Goal: Task Accomplishment & Management: Use online tool/utility

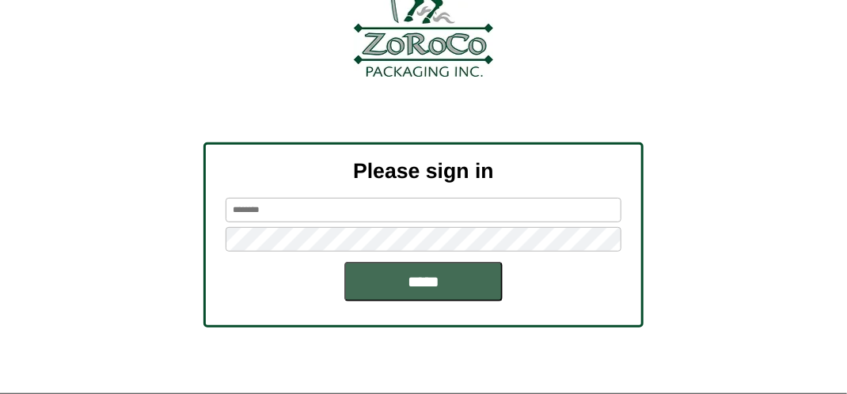
scroll to position [179, 0]
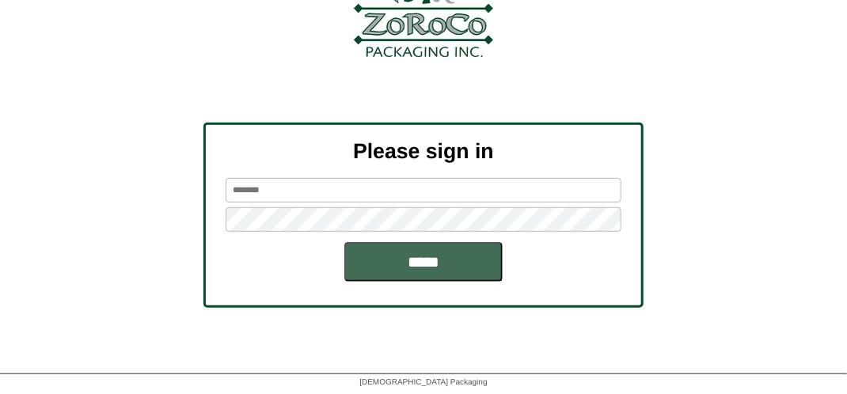
type input "*******"
click at [408, 273] on input "*****" at bounding box center [423, 262] width 158 height 40
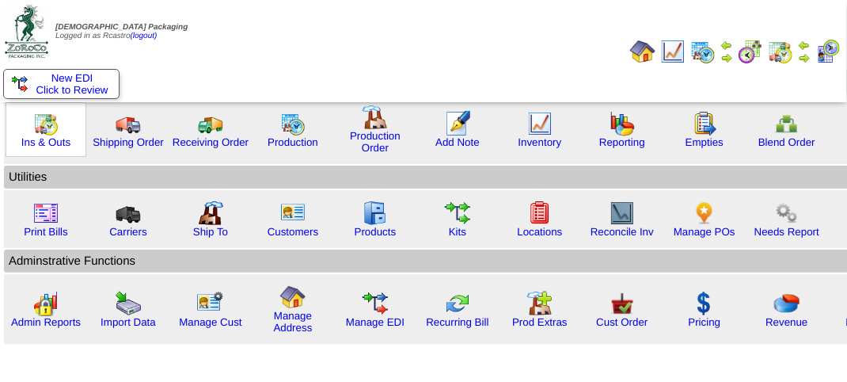
click at [46, 131] on img at bounding box center [45, 123] width 25 height 25
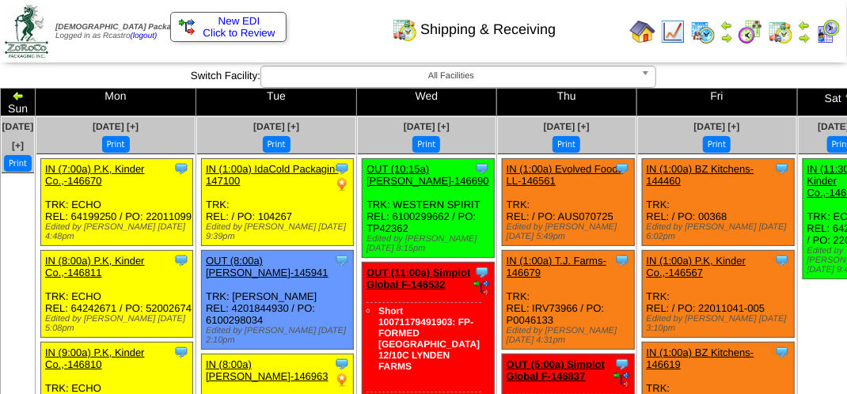
click at [307, 29] on div "Shipping & Receiving" at bounding box center [420, 24] width 484 height 44
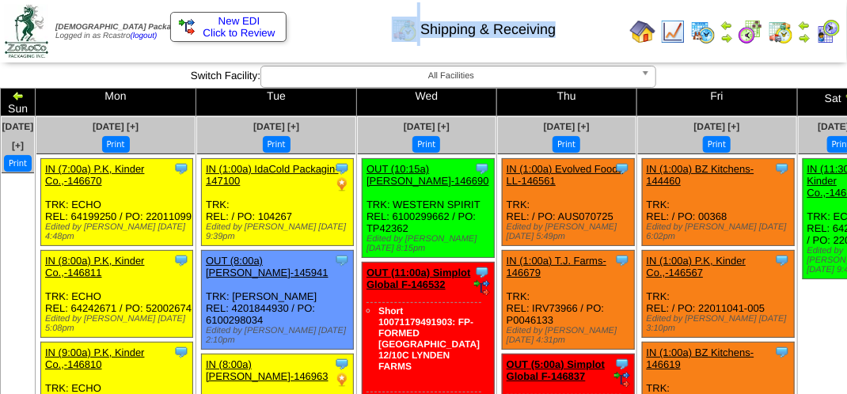
click at [307, 29] on div "Shipping & Receiving" at bounding box center [420, 24] width 484 height 44
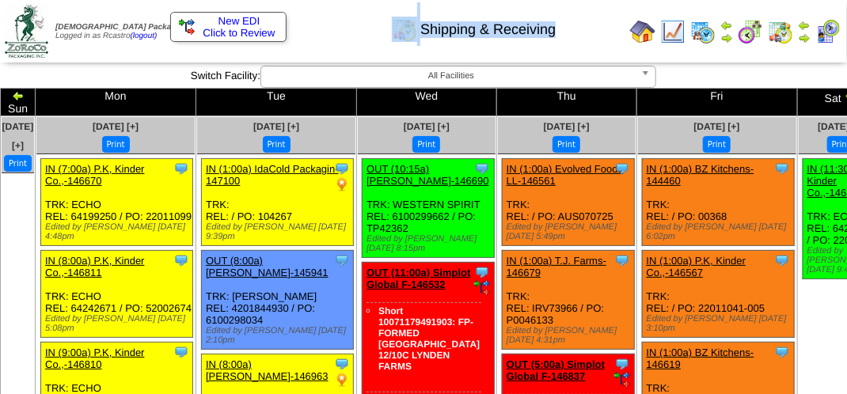
click at [307, 29] on div "Shipping & Receiving" at bounding box center [420, 24] width 484 height 44
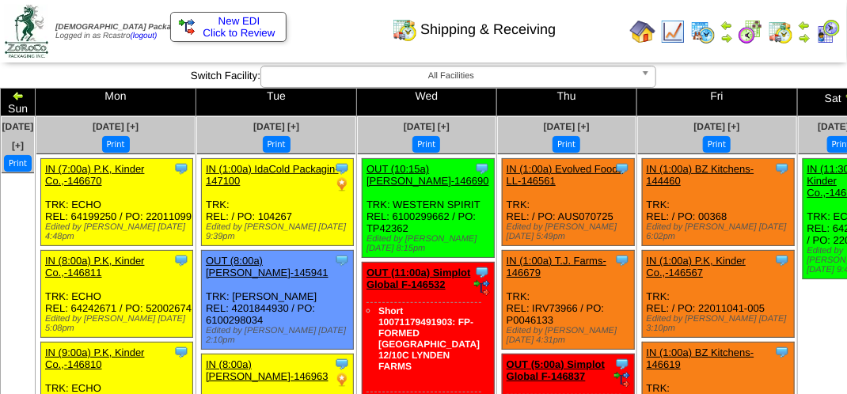
click at [422, 48] on td "Print All" at bounding box center [424, 31] width 397 height 59
click at [827, 30] on img at bounding box center [828, 31] width 25 height 25
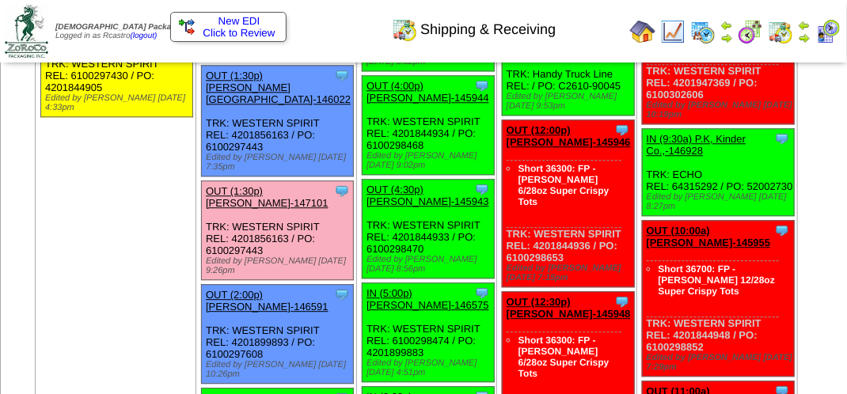
scroll to position [1346, 0]
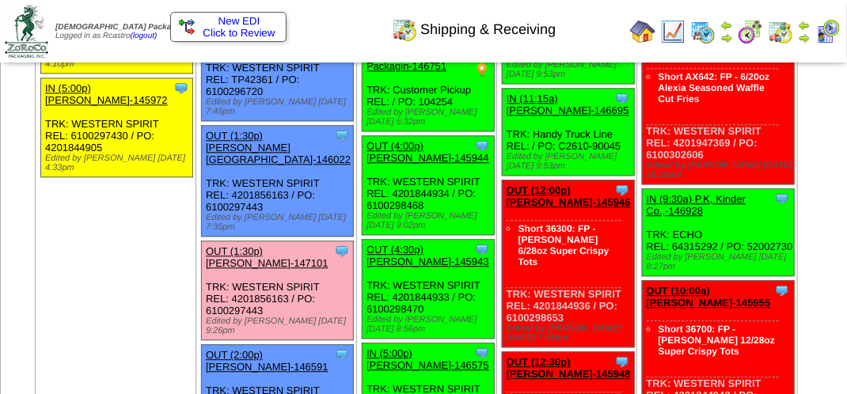
click at [839, 38] on img at bounding box center [828, 31] width 25 height 25
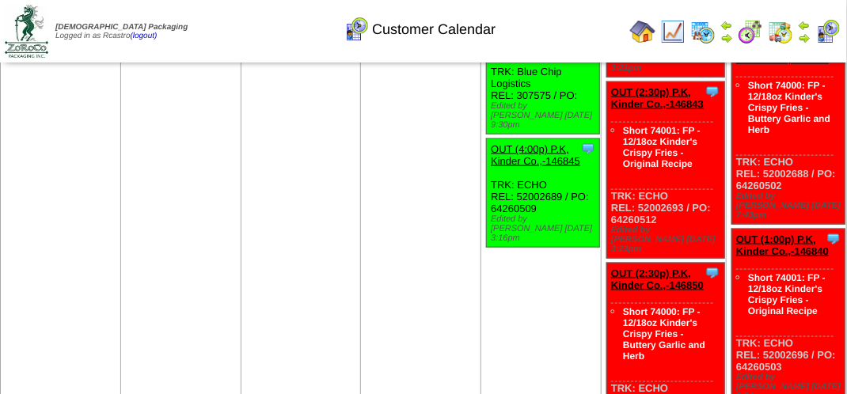
scroll to position [633, 0]
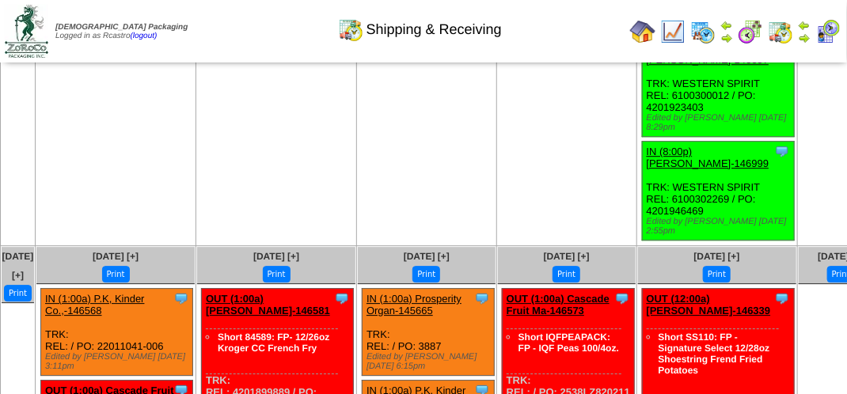
scroll to position [3642, 0]
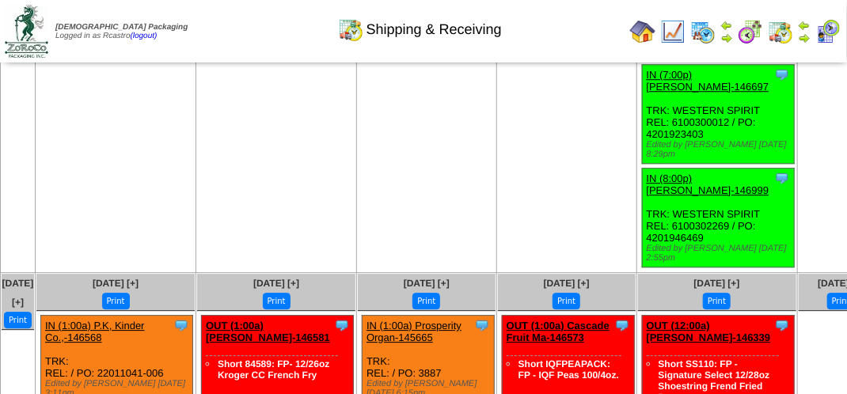
click at [836, 35] on img at bounding box center [828, 31] width 25 height 25
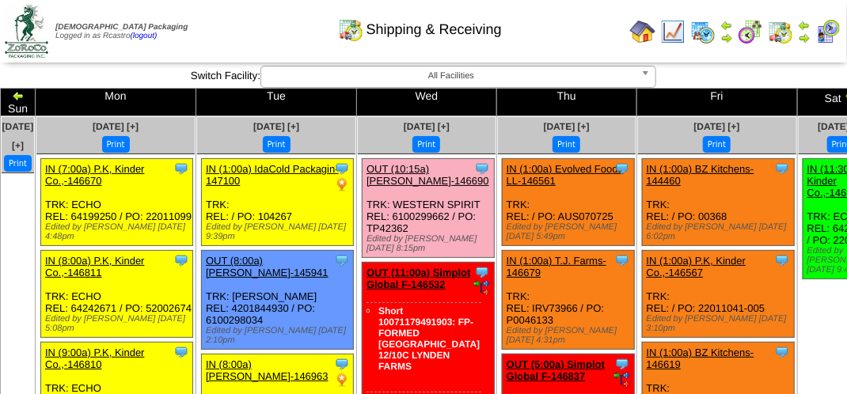
click at [830, 30] on img at bounding box center [828, 31] width 25 height 25
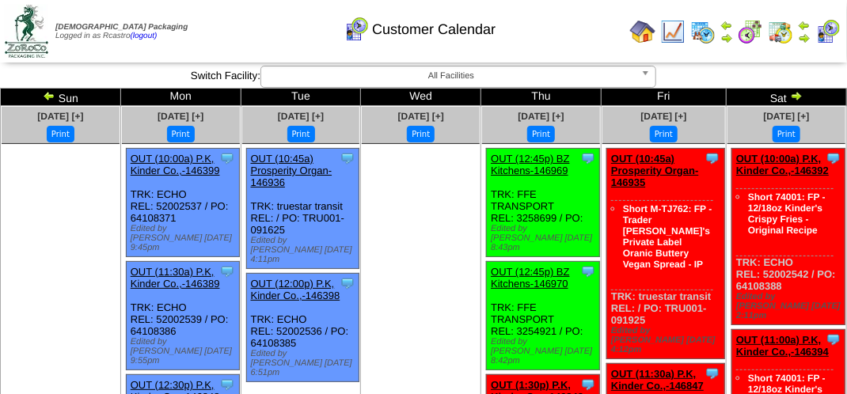
click at [572, 33] on div "Customer Calendar" at bounding box center [420, 24] width 484 height 44
click at [265, 25] on div "Customer Calendar" at bounding box center [420, 24] width 484 height 44
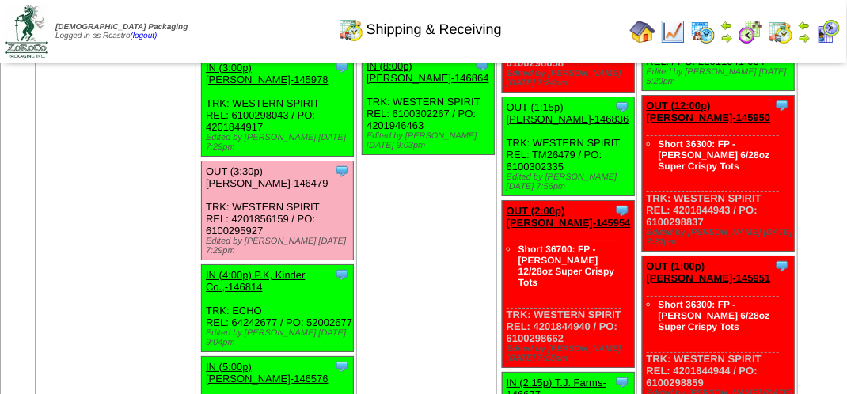
scroll to position [1979, 0]
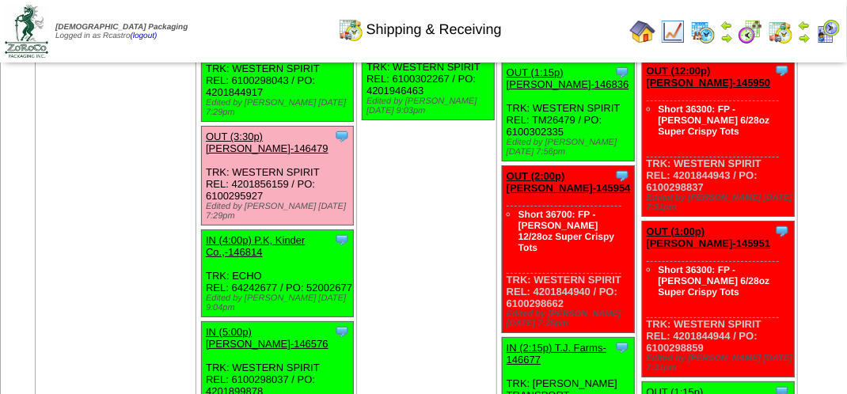
click at [268, 154] on link "OUT (3:30p) Lamb-Weston-146479" at bounding box center [267, 143] width 123 height 24
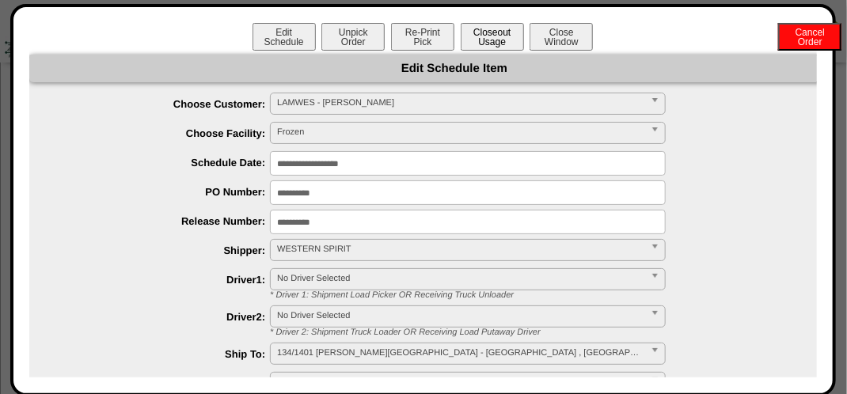
click at [481, 32] on button "Closeout Usage" at bounding box center [492, 37] width 63 height 28
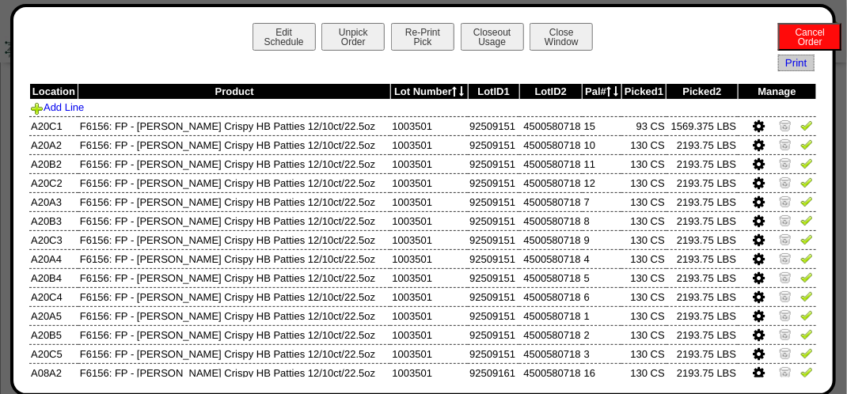
click at [800, 123] on img at bounding box center [806, 125] width 13 height 13
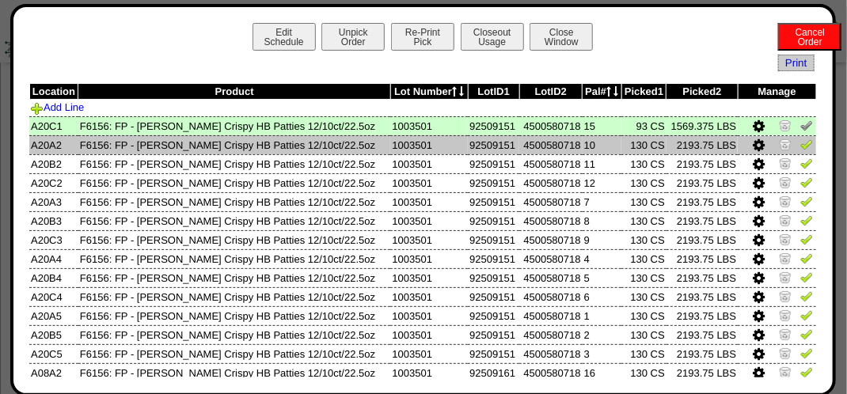
click at [800, 148] on img at bounding box center [806, 144] width 13 height 13
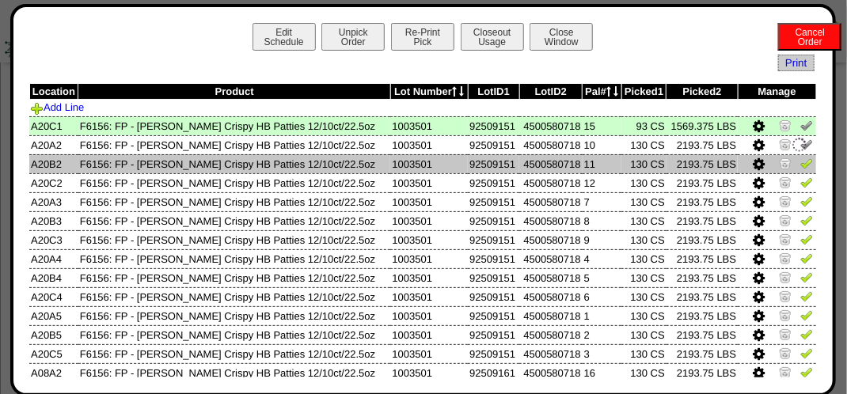
click at [800, 167] on img at bounding box center [806, 163] width 13 height 13
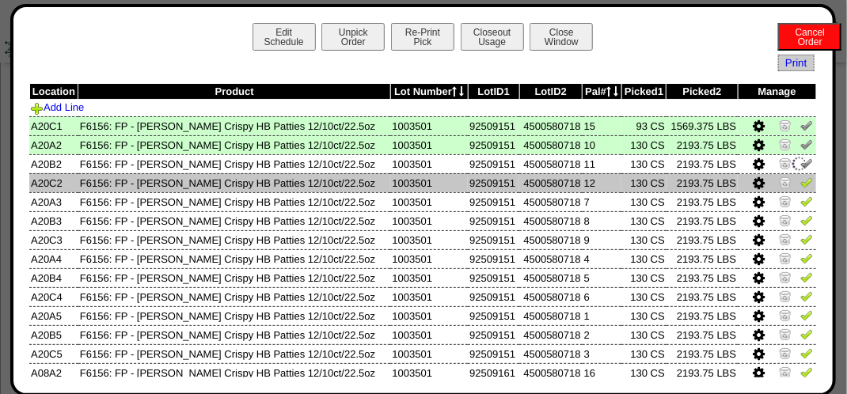
click at [800, 185] on img at bounding box center [806, 182] width 13 height 13
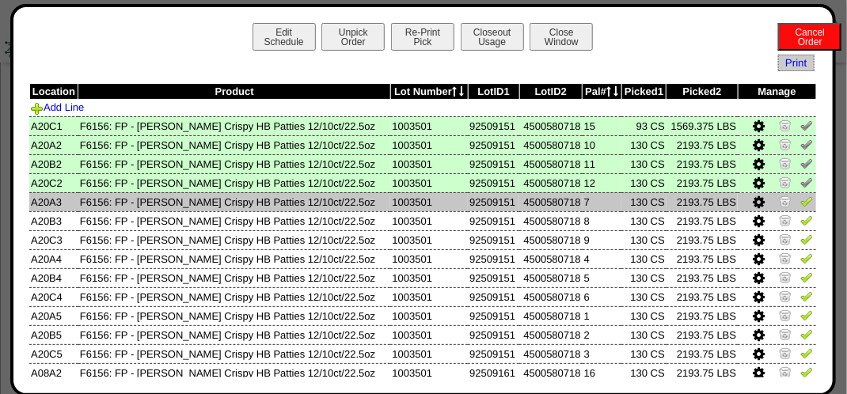
click at [800, 203] on img at bounding box center [806, 201] width 13 height 13
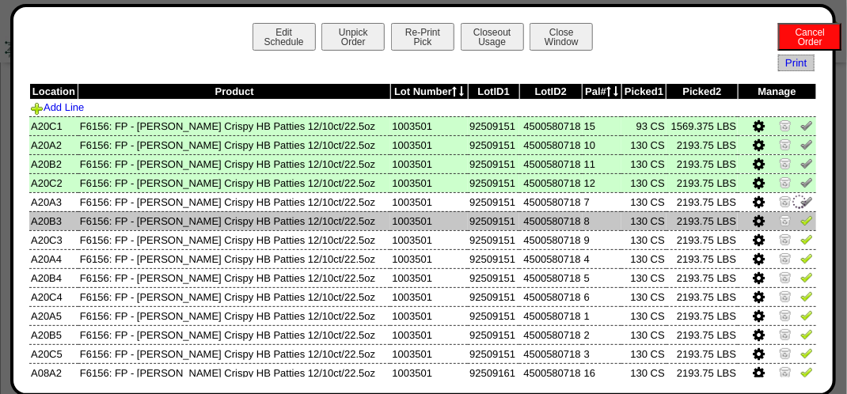
click at [800, 224] on img at bounding box center [806, 220] width 13 height 13
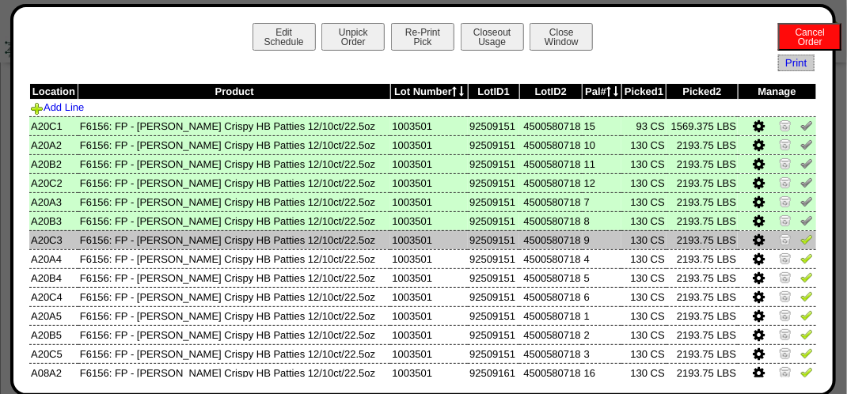
click at [800, 242] on img at bounding box center [806, 239] width 13 height 13
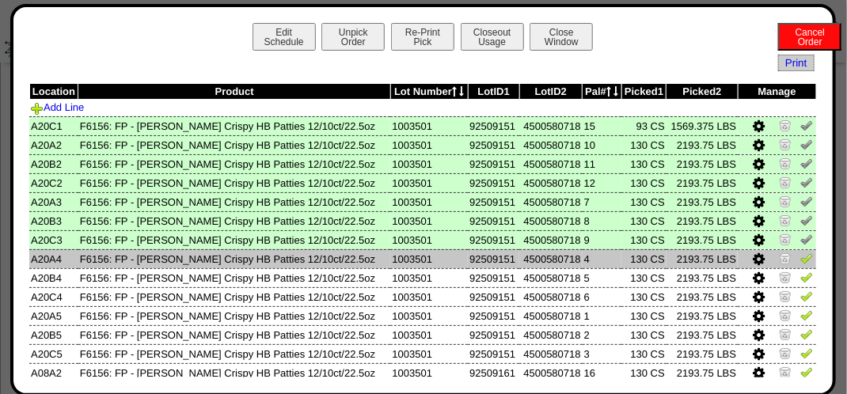
click at [800, 258] on img at bounding box center [806, 258] width 13 height 13
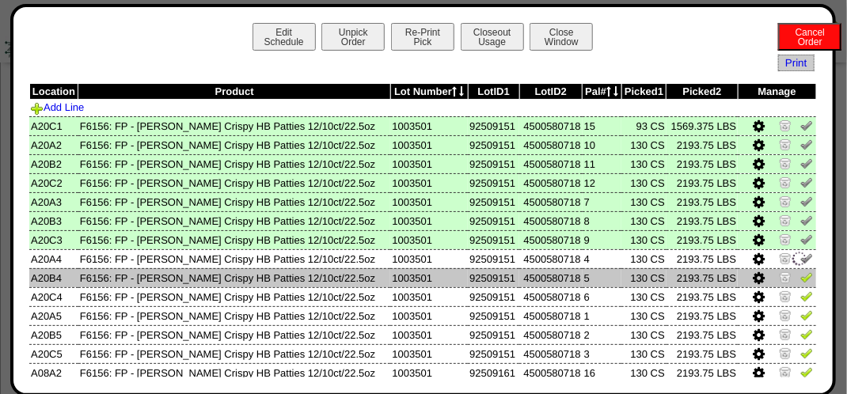
click at [800, 278] on img at bounding box center [806, 277] width 13 height 13
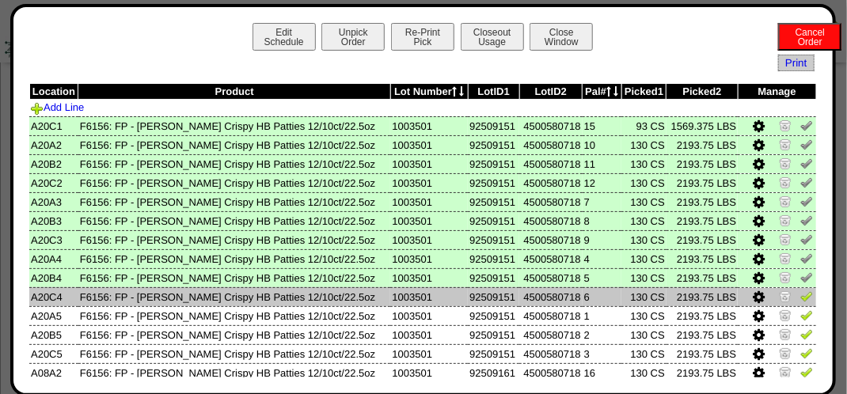
click at [800, 300] on img at bounding box center [806, 296] width 13 height 13
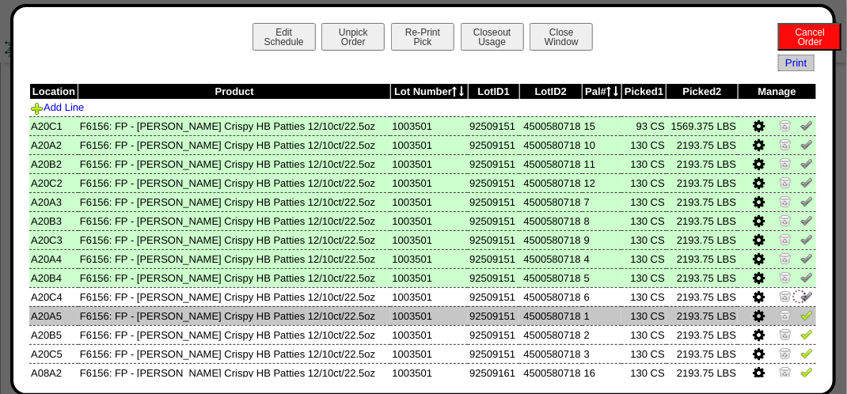
click at [800, 314] on img at bounding box center [806, 315] width 13 height 13
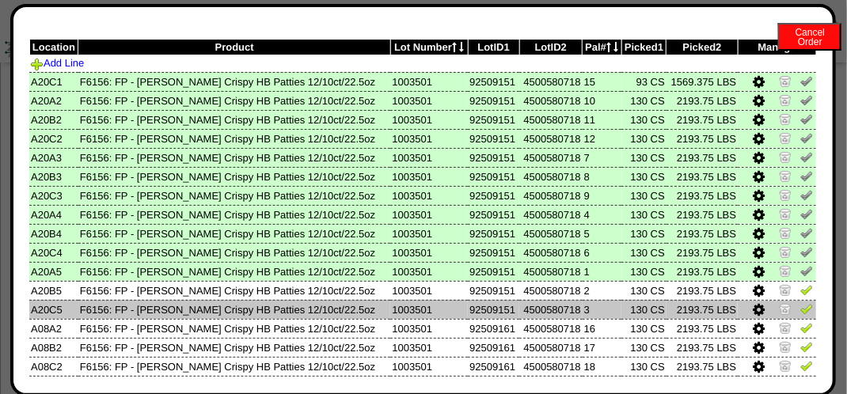
scroll to position [79, 0]
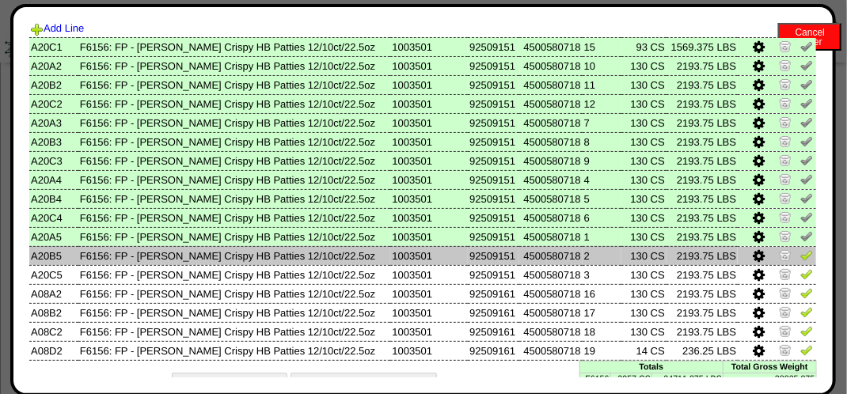
click at [800, 259] on img at bounding box center [806, 255] width 13 height 13
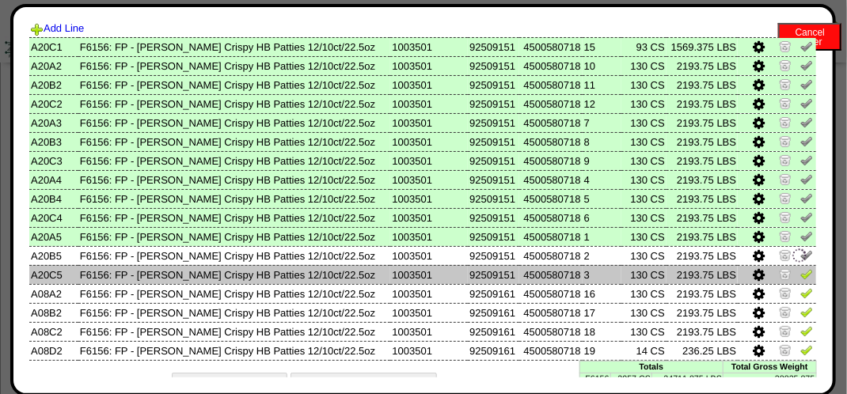
click at [800, 275] on img at bounding box center [806, 274] width 13 height 13
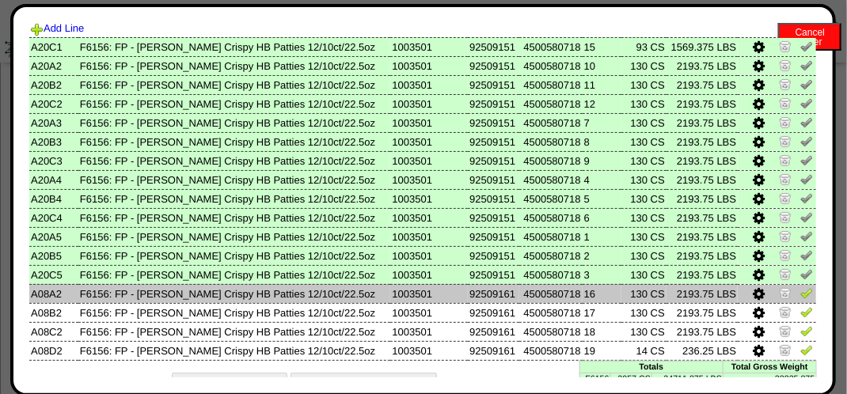
click at [800, 295] on img at bounding box center [806, 293] width 13 height 13
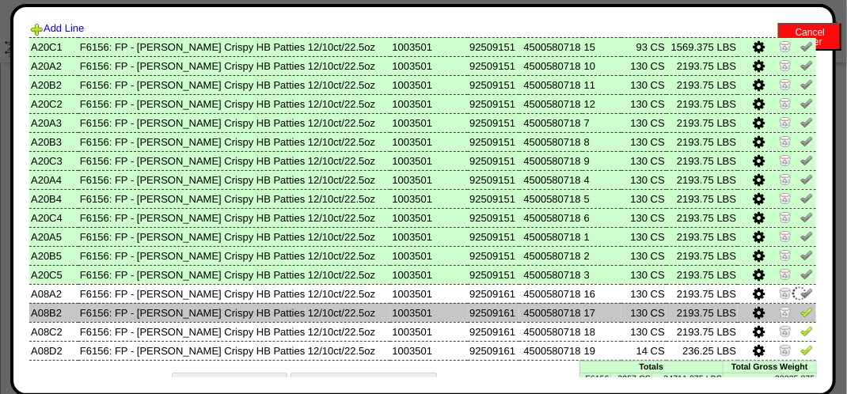
click at [800, 317] on img at bounding box center [806, 312] width 13 height 13
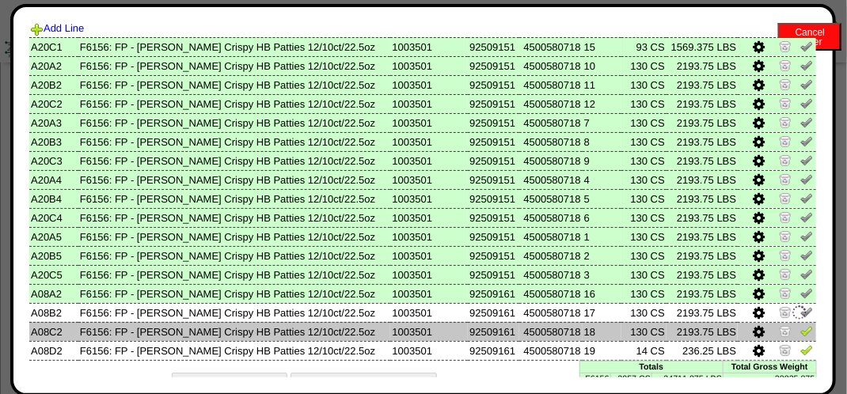
click at [801, 332] on td at bounding box center [777, 331] width 78 height 19
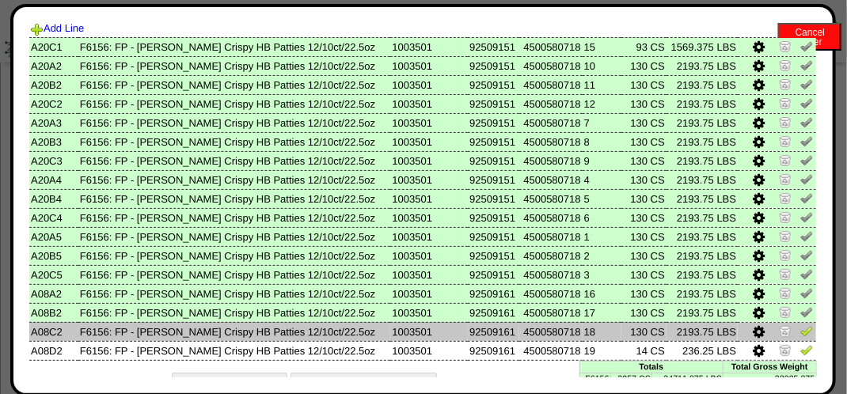
click at [800, 334] on img at bounding box center [806, 331] width 13 height 13
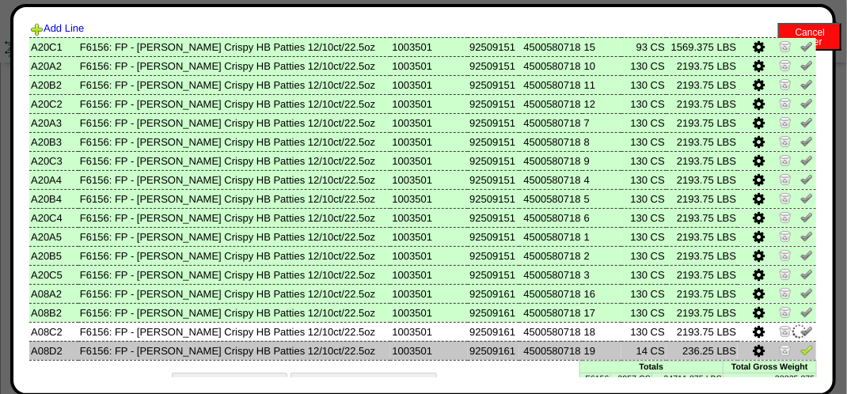
scroll to position [105, 0]
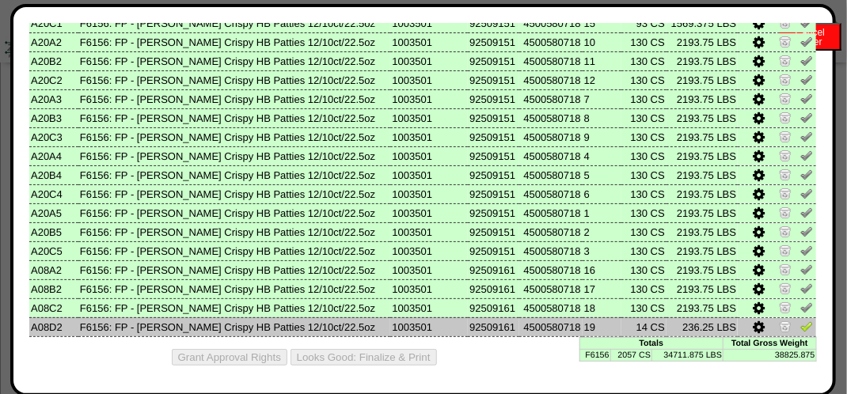
click at [800, 326] on img at bounding box center [806, 326] width 13 height 13
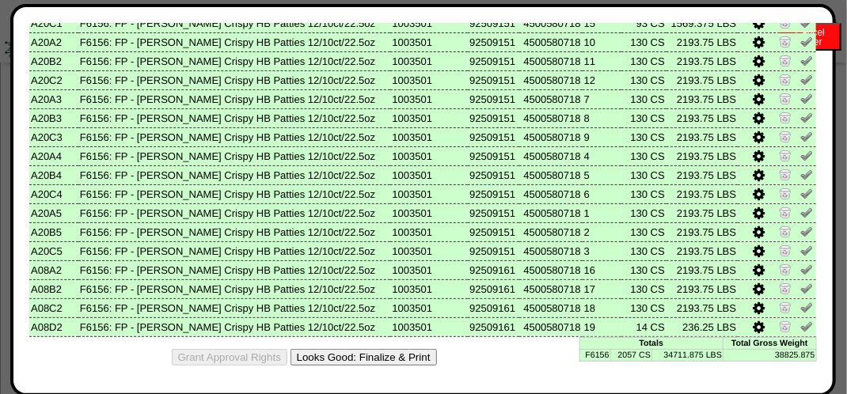
click at [371, 354] on button "Looks Good: Finalize & Print" at bounding box center [364, 357] width 146 height 17
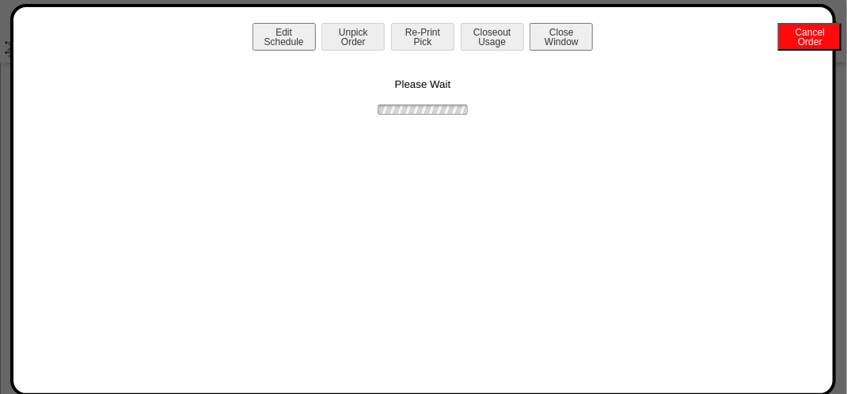
scroll to position [0, 0]
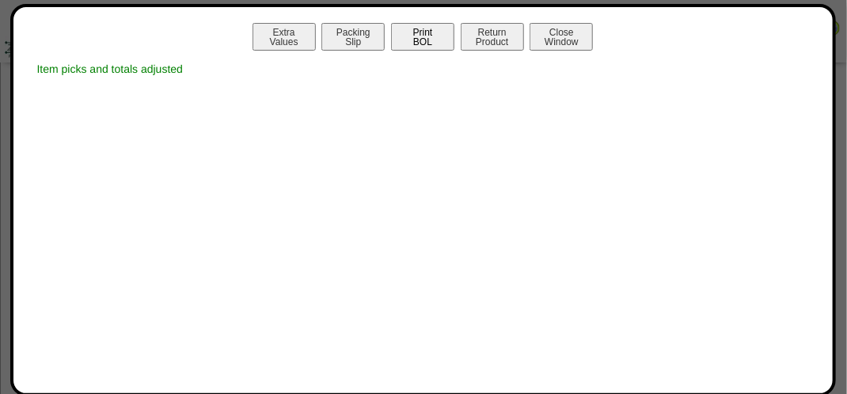
click at [428, 36] on button "Print BOL" at bounding box center [422, 37] width 63 height 28
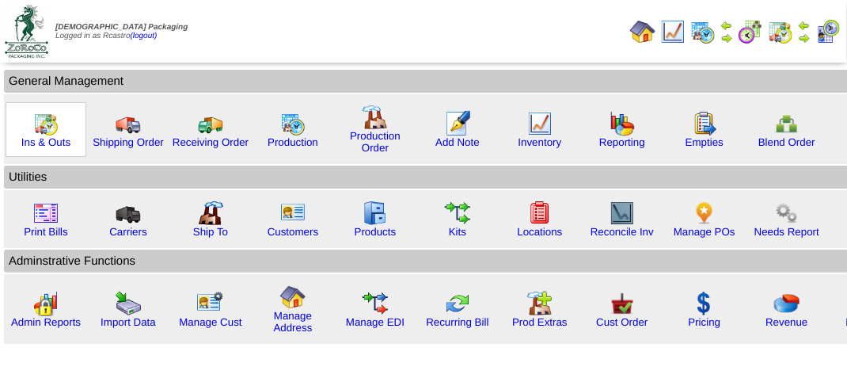
click at [54, 119] on img at bounding box center [45, 123] width 25 height 25
click at [60, 119] on div "Ins & Outs" at bounding box center [46, 129] width 81 height 55
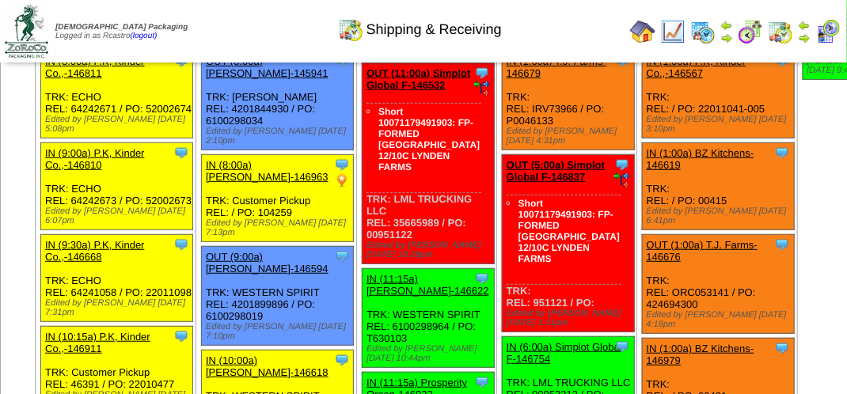
scroll to position [158, 0]
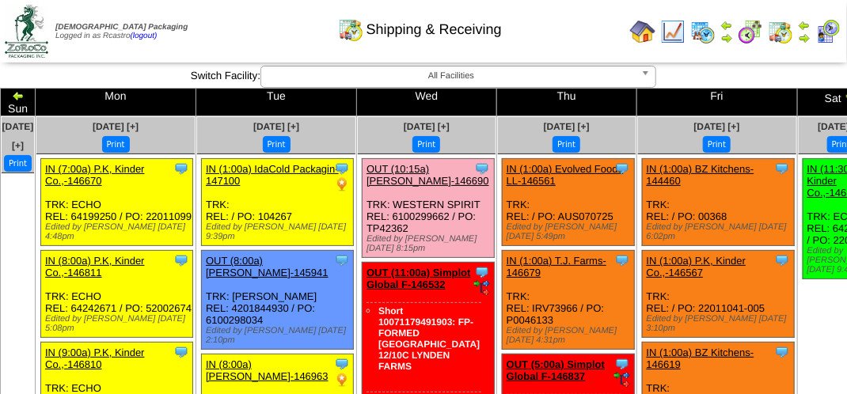
click at [462, 188] on div "Clone Item OUT (10:15a) Lamb-Weston-146690 Lamb-Weston ScheduleID: 146690 82156…" at bounding box center [429, 208] width 132 height 99
drag, startPoint x: 246, startPoint y: 22, endPoint x: 260, endPoint y: 12, distance: 16.9
click at [250, 18] on div "Shipping & Receiving" at bounding box center [420, 24] width 484 height 44
click at [295, 25] on div "Shipping & Receiving" at bounding box center [420, 24] width 484 height 44
click at [333, 124] on div "[DATE] [+]" at bounding box center [276, 126] width 158 height 19
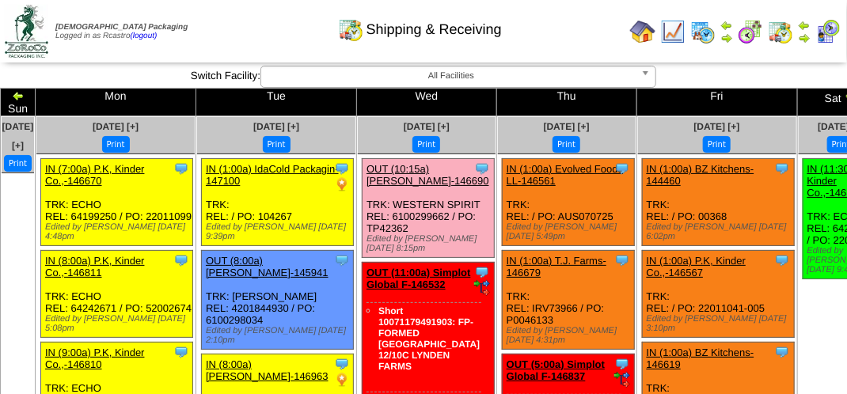
click at [336, 136] on div "Print" at bounding box center [276, 144] width 158 height 17
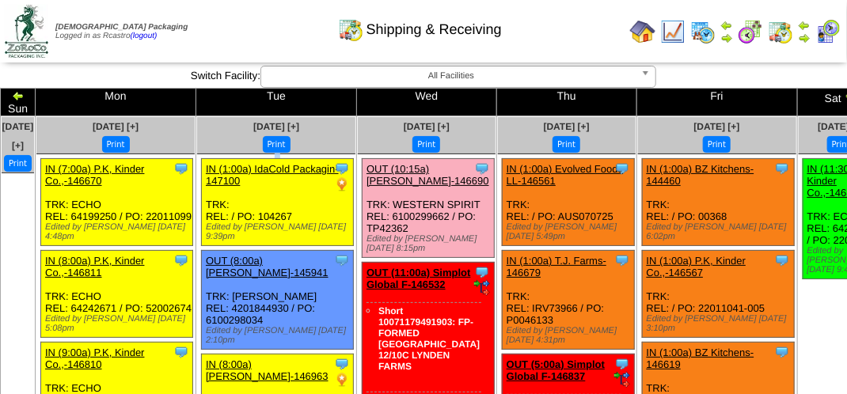
click at [336, 136] on div "Print" at bounding box center [276, 144] width 158 height 17
click at [245, 21] on div "Shipping & Receiving" at bounding box center [420, 24] width 484 height 44
